Goal: Find specific page/section: Find specific page/section

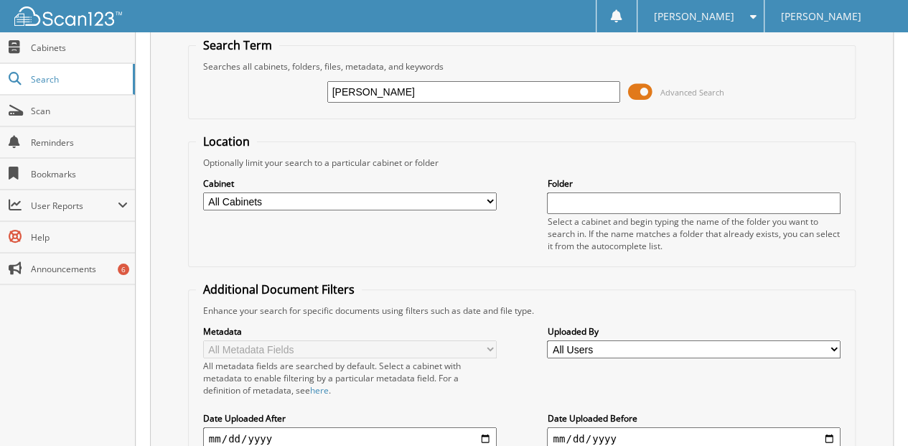
scroll to position [215, 0]
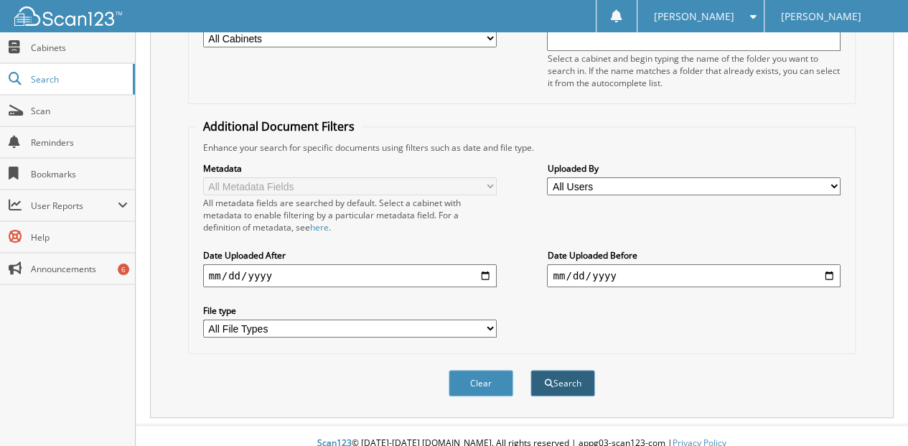
type input "[PERSON_NAME]"
click at [571, 370] on button "Search" at bounding box center [562, 383] width 65 height 27
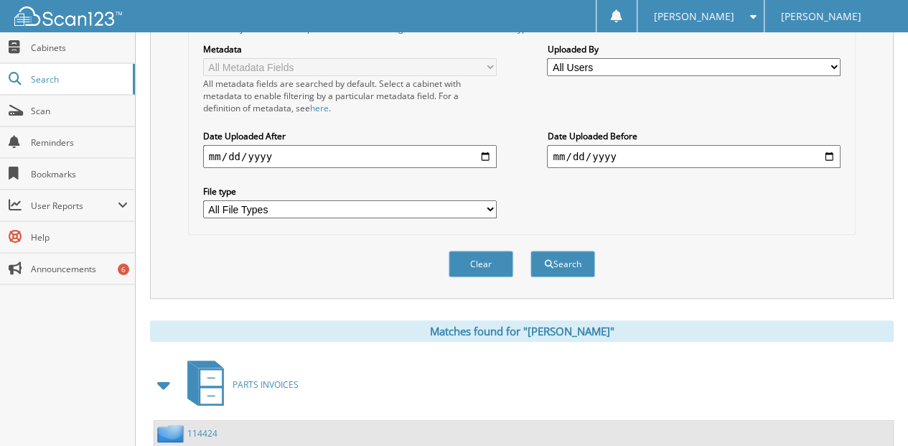
scroll to position [335, 0]
type input "[PERSON_NAME]"
click at [561, 251] on button "Search" at bounding box center [562, 263] width 65 height 27
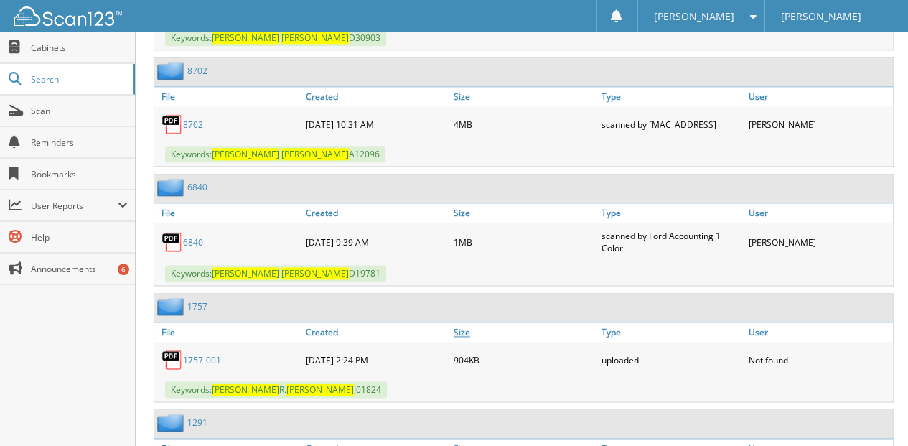
scroll to position [813, 0]
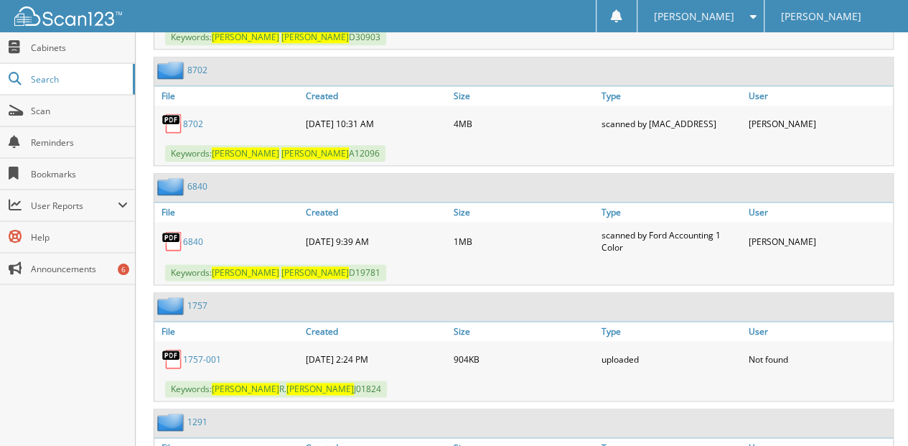
click at [195, 235] on link "6840" at bounding box center [193, 241] width 20 height 12
click at [191, 118] on link "8702" at bounding box center [193, 124] width 20 height 12
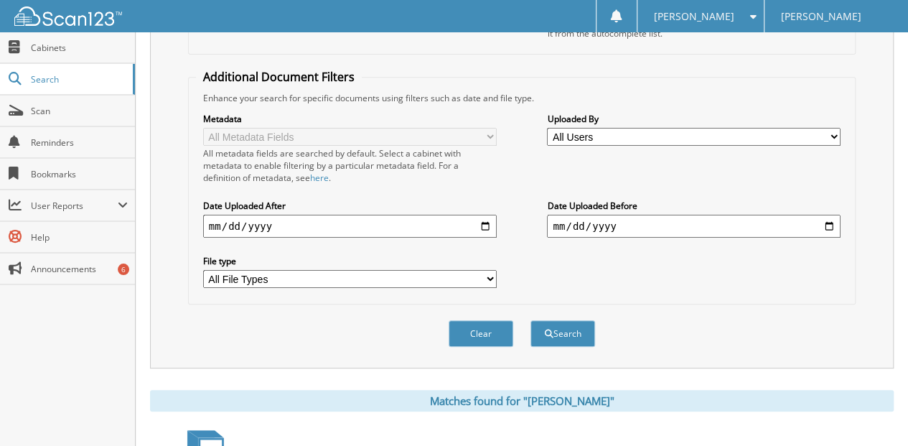
scroll to position [335, 0]
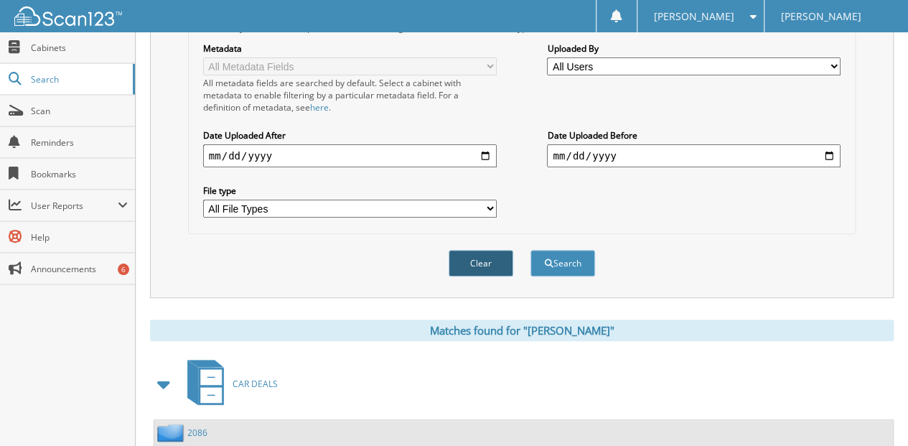
click at [492, 250] on button "Clear" at bounding box center [481, 263] width 65 height 27
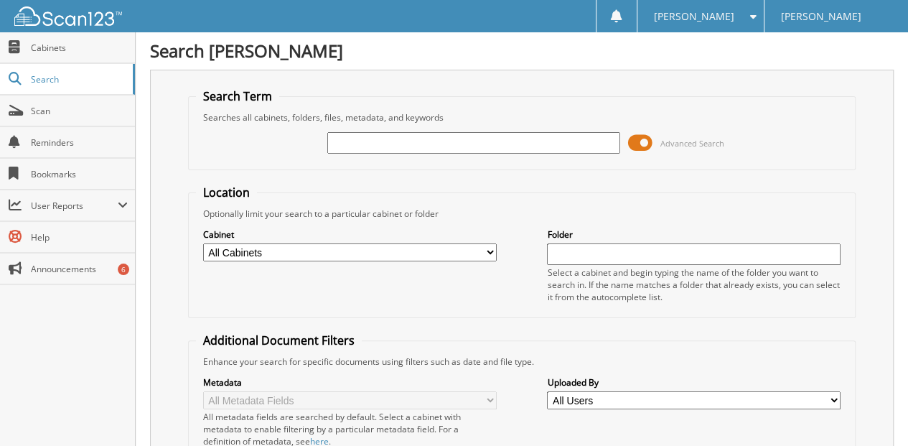
scroll to position [0, 0]
